Goal: Book appointment/travel/reservation

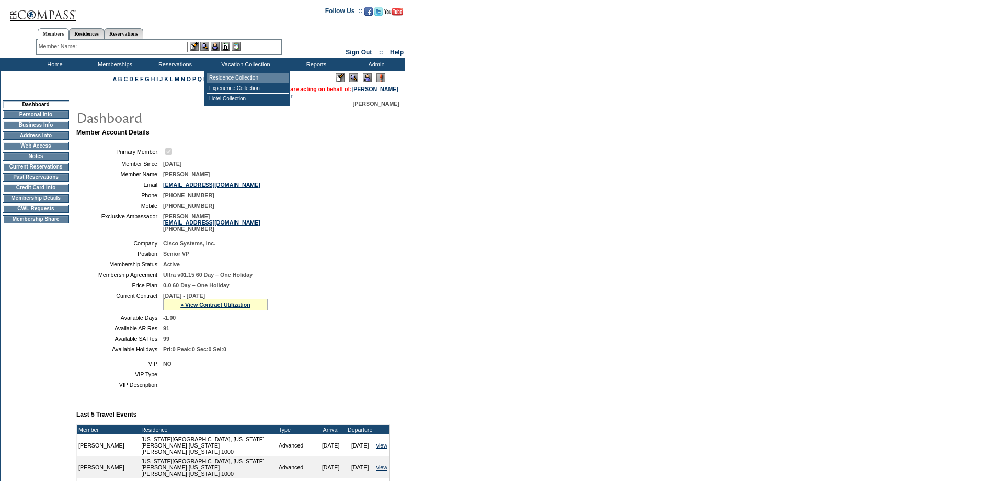
click at [253, 81] on td "Residence Collection" at bounding box center [248, 78] width 82 height 10
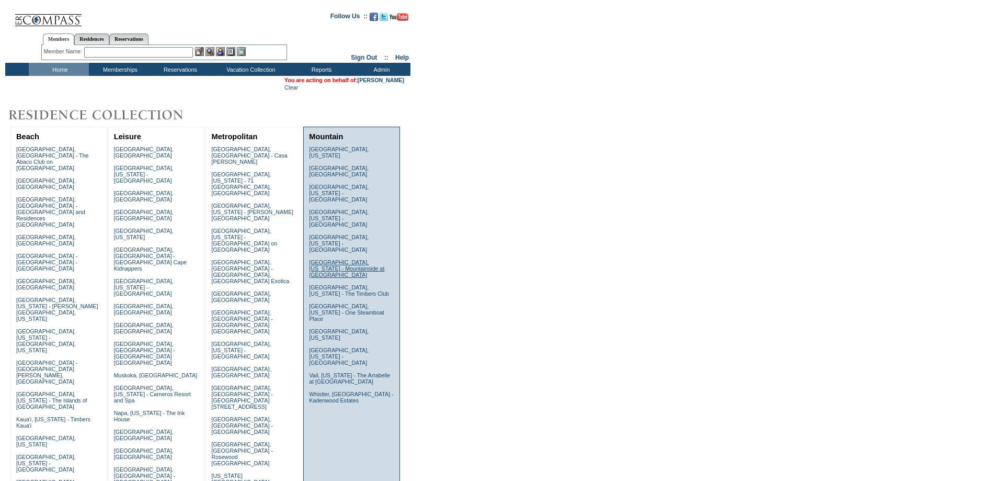
click at [316, 259] on link "[GEOGRAPHIC_DATA], [US_STATE] - Mountainside at [GEOGRAPHIC_DATA]" at bounding box center [346, 268] width 75 height 19
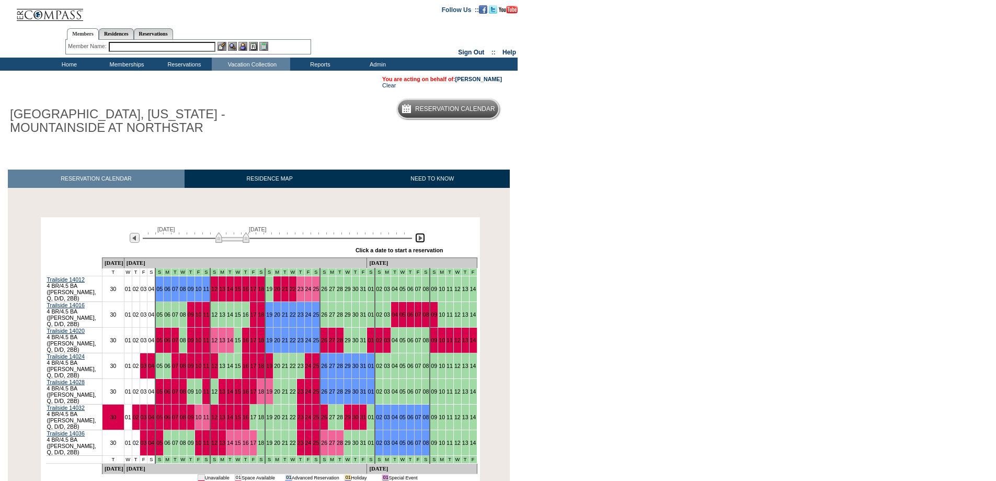
click at [417, 239] on img at bounding box center [420, 238] width 10 height 10
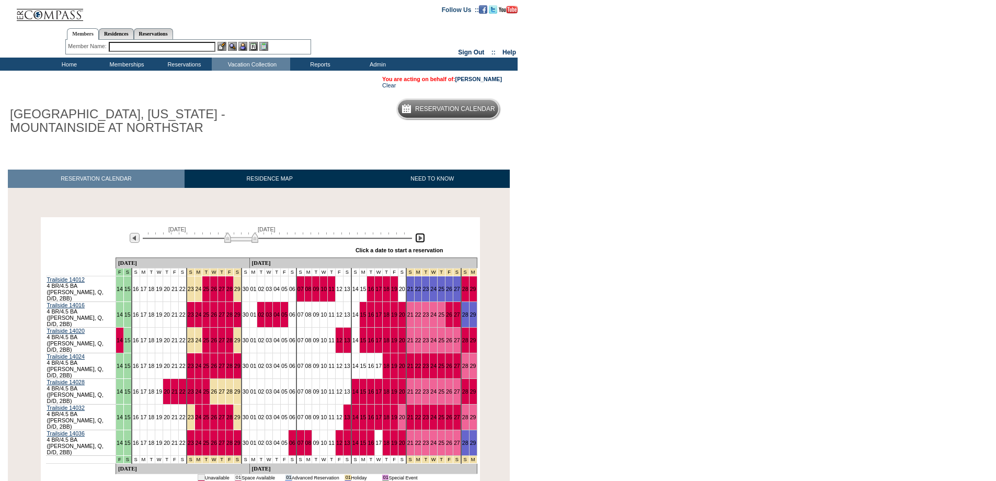
click at [417, 239] on img at bounding box center [420, 238] width 10 height 10
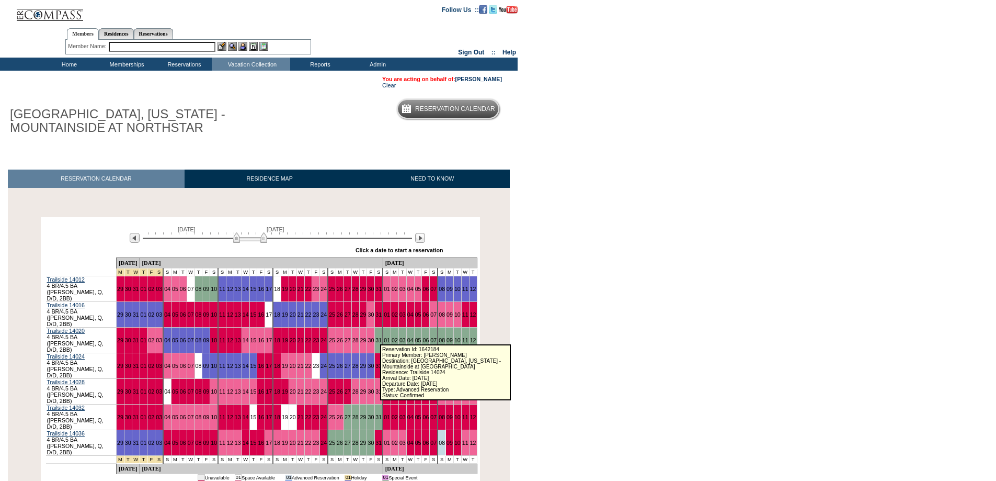
click at [392, 362] on link "02" at bounding box center [395, 365] width 6 height 6
